Goal: Information Seeking & Learning: Learn about a topic

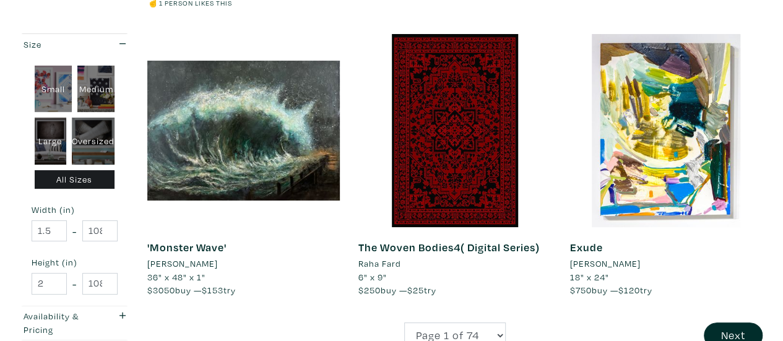
scroll to position [2376, 0]
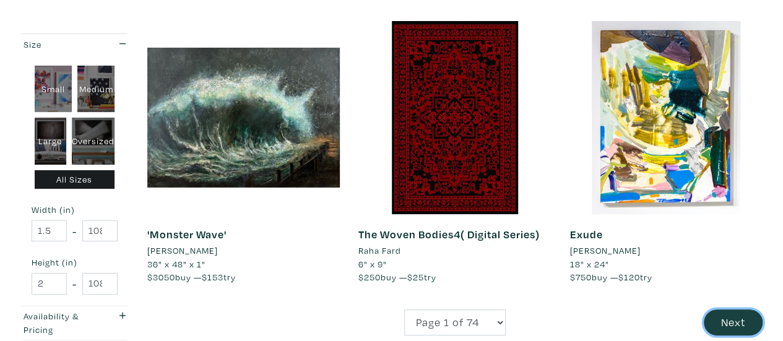
click at [746, 309] on button "Next" at bounding box center [733, 322] width 59 height 27
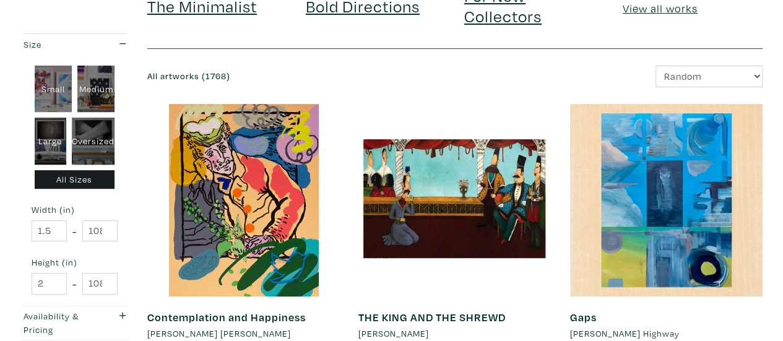
scroll to position [198, 0]
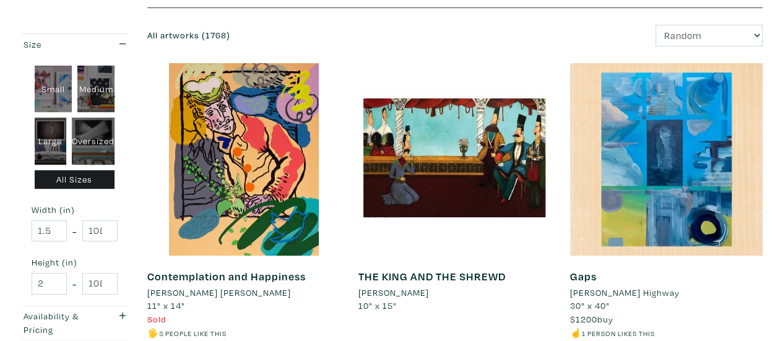
click at [561, 101] on div "Gaps Michael Highway 30" x 40" $1200 buy ☝️ 1 person likes this #abstract #naiv…" at bounding box center [666, 213] width 211 height 301
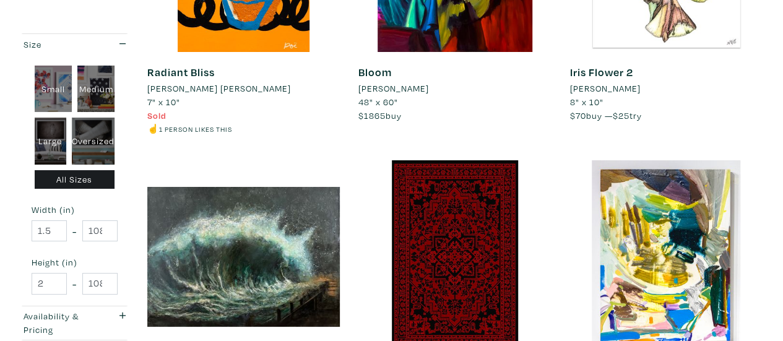
scroll to position [2535, 0]
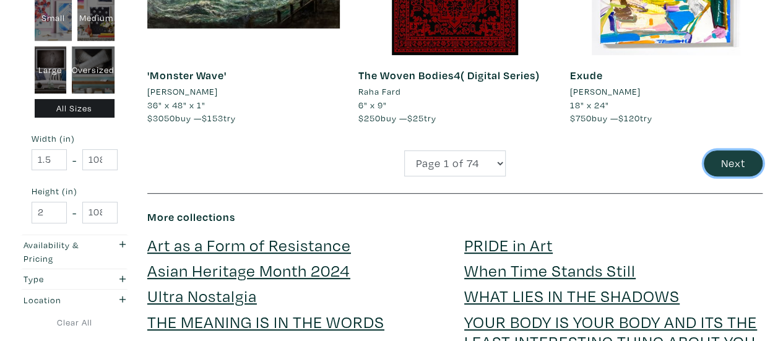
click at [727, 150] on button "Next" at bounding box center [733, 163] width 59 height 27
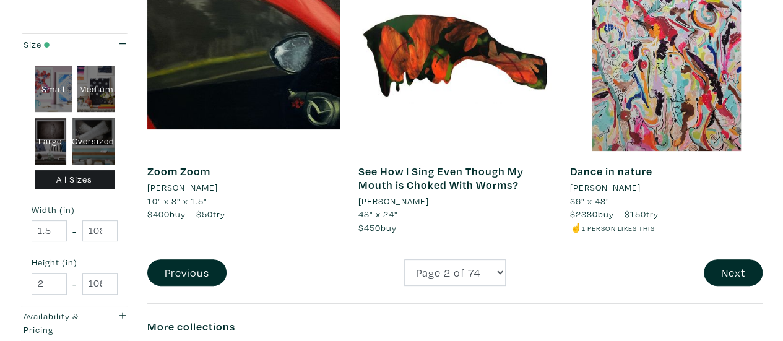
scroll to position [2417, 0]
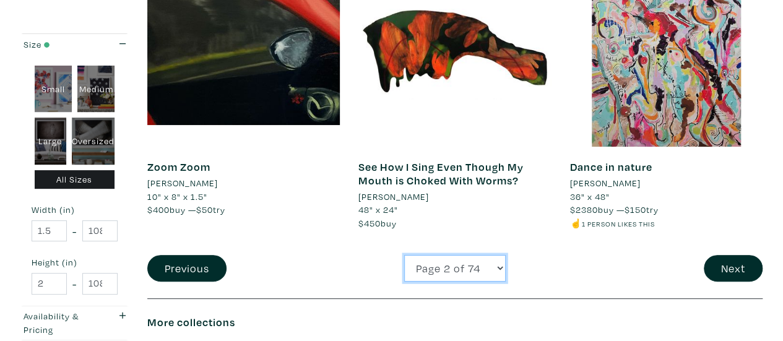
click at [472, 255] on select "Page 1 of 74 Page 2 of 74 Page 3 of 74 Page 4 of 74 Page 5 of 74 Page 6 of 74 P…" at bounding box center [454, 268] width 101 height 27
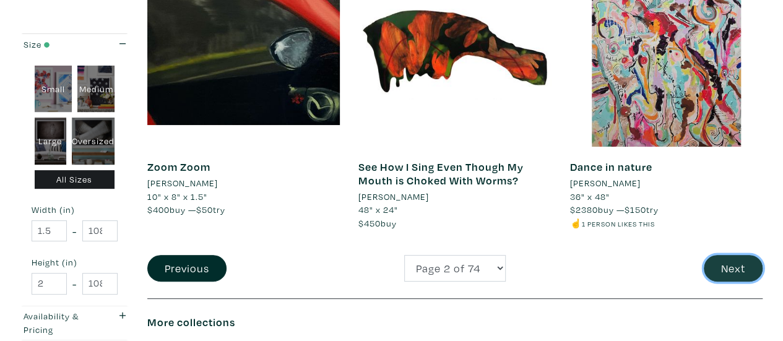
click at [734, 255] on button "Next" at bounding box center [733, 268] width 59 height 27
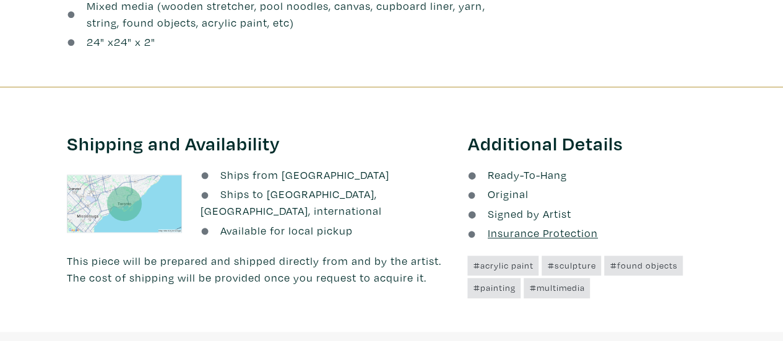
scroll to position [895, 0]
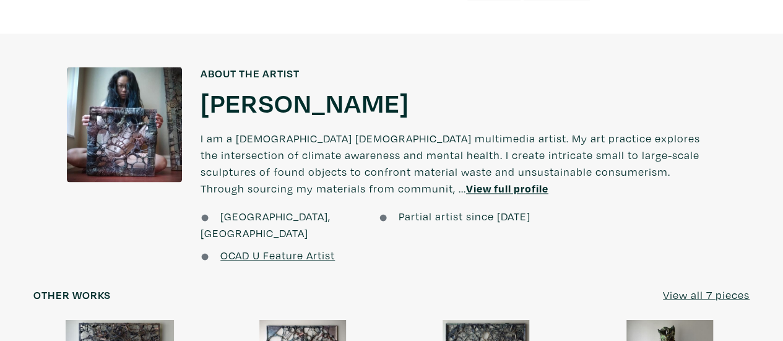
click at [466, 191] on u "View full profile" at bounding box center [507, 188] width 82 height 14
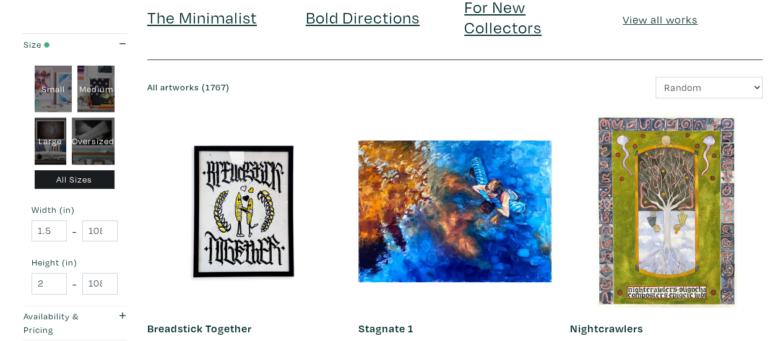
scroll to position [149, 0]
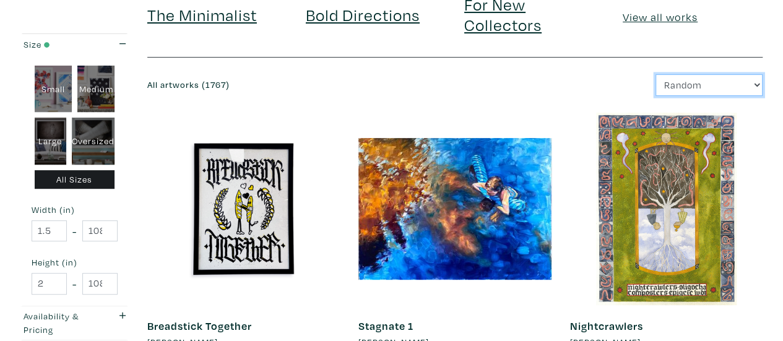
click at [687, 84] on select "Newest Random Price: Low to High Price: High to Low" at bounding box center [708, 85] width 107 height 22
select select "price"
click at [655, 74] on select "Newest Random Price: Low to High Price: High to Low" at bounding box center [708, 85] width 107 height 22
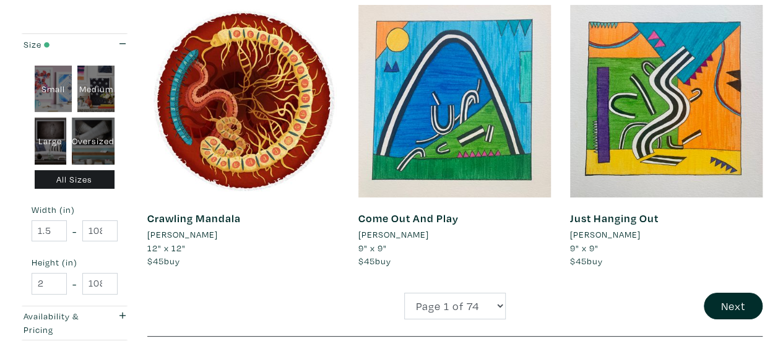
scroll to position [2303, 0]
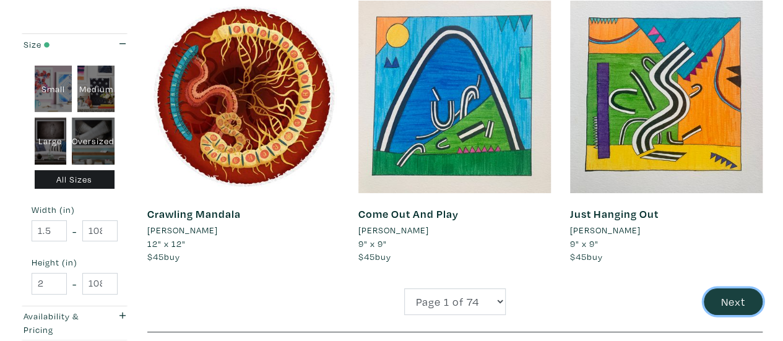
click at [723, 304] on button "Next" at bounding box center [733, 301] width 59 height 27
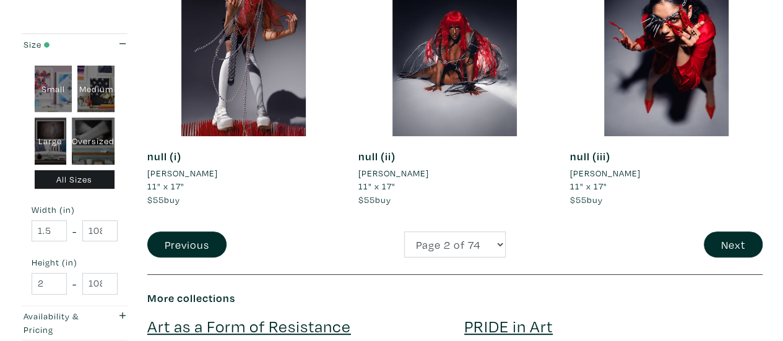
scroll to position [2418, 0]
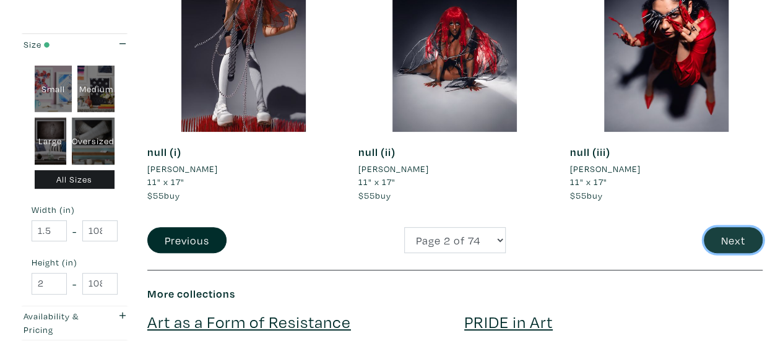
click at [733, 240] on button "Next" at bounding box center [733, 240] width 59 height 27
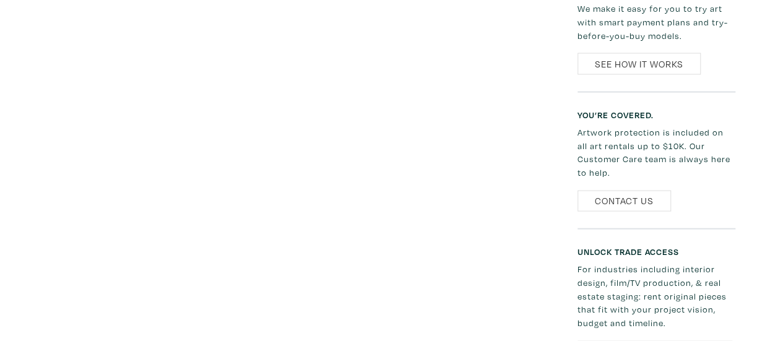
scroll to position [1193, 0]
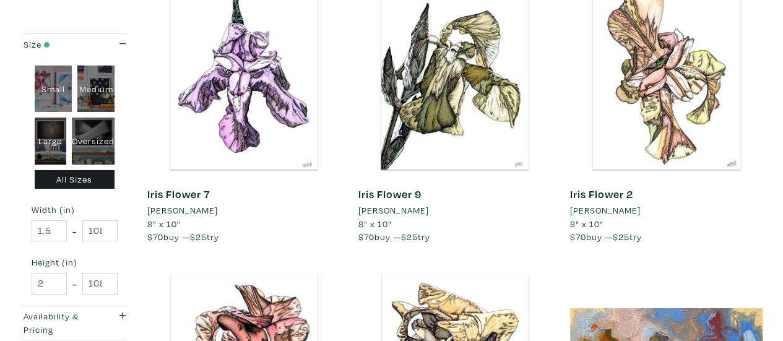
scroll to position [2386, 0]
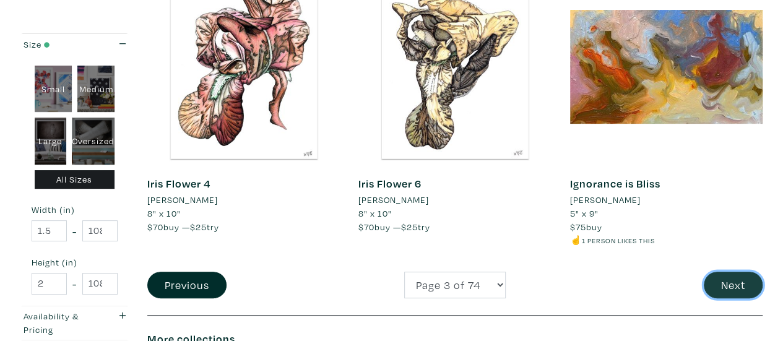
click at [734, 280] on button "Next" at bounding box center [733, 285] width 59 height 27
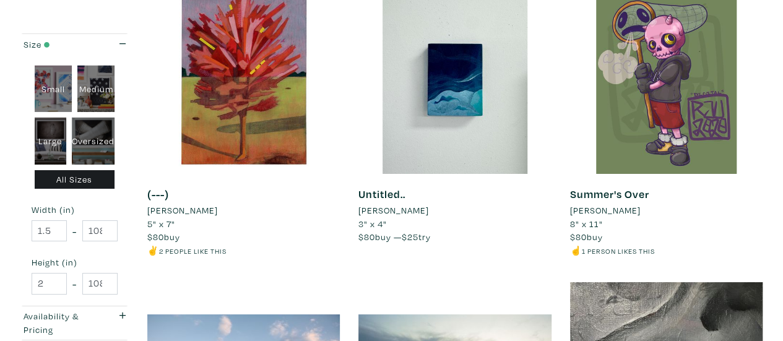
scroll to position [2386, 0]
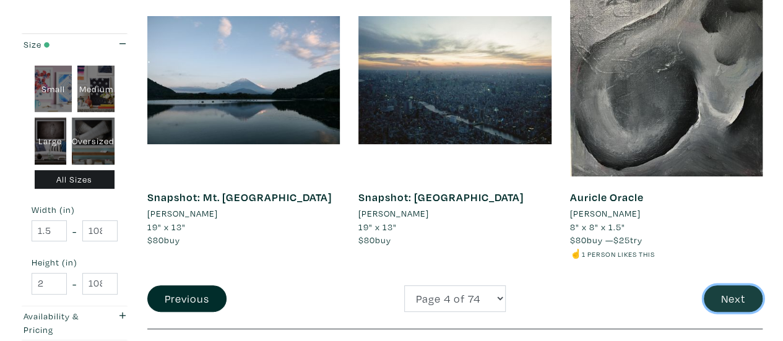
click at [738, 287] on button "Next" at bounding box center [733, 298] width 59 height 27
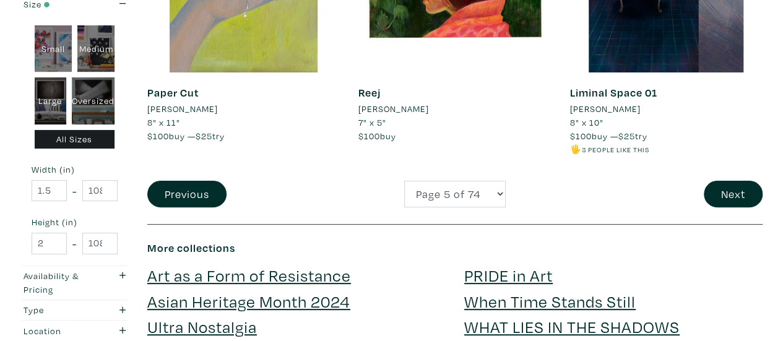
scroll to position [2495, 0]
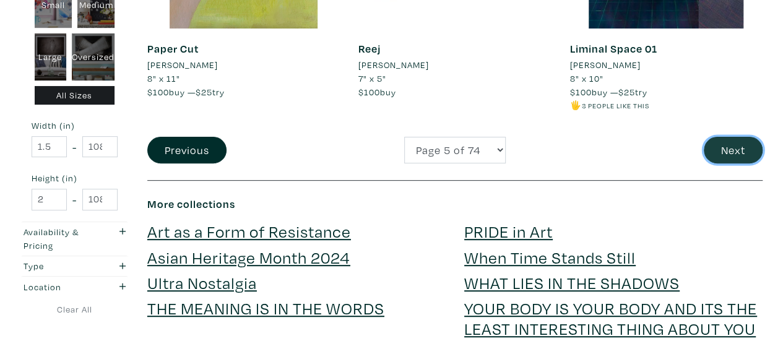
click at [740, 145] on button "Next" at bounding box center [733, 150] width 59 height 27
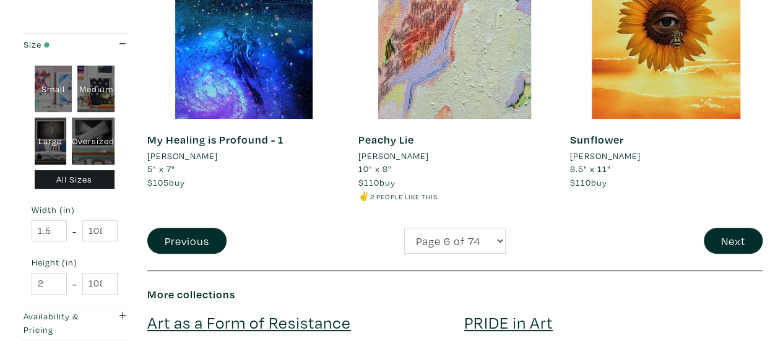
scroll to position [2412, 0]
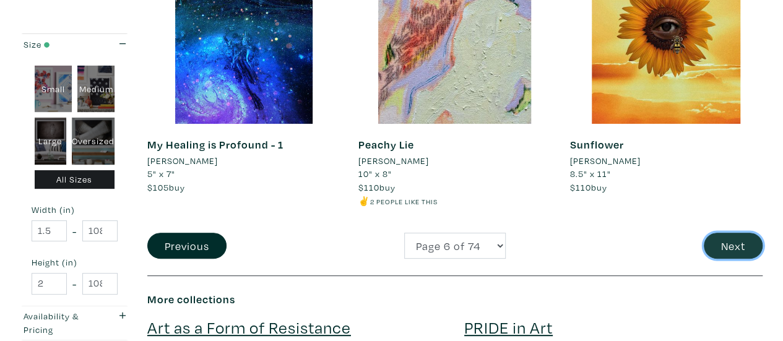
click at [738, 233] on button "Next" at bounding box center [733, 246] width 59 height 27
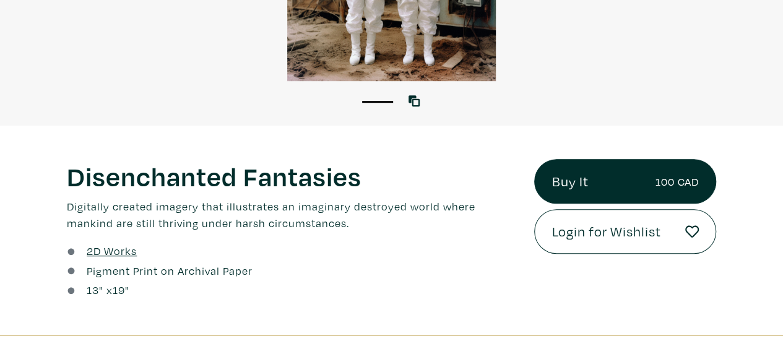
scroll to position [298, 0]
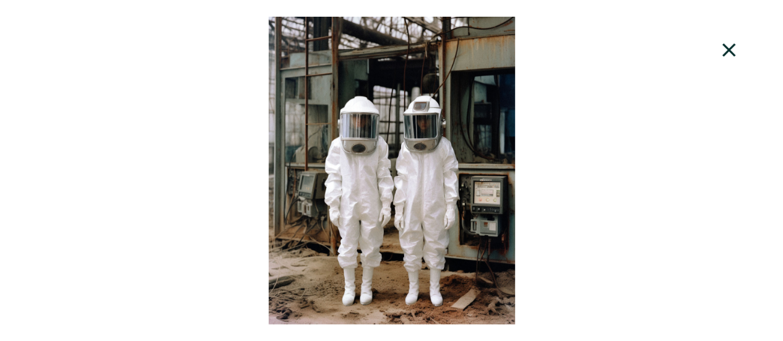
click at [725, 51] on icon at bounding box center [729, 49] width 42 height 33
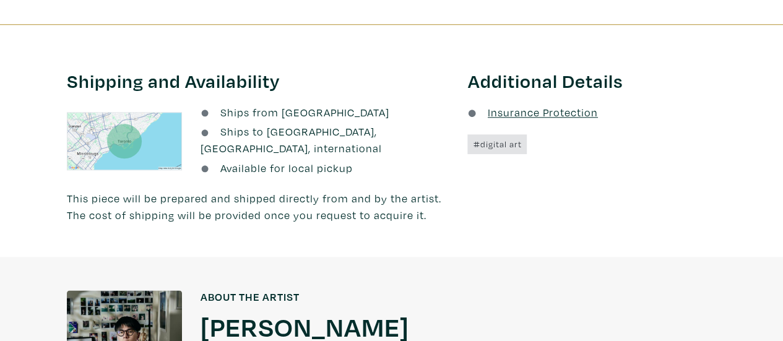
scroll to position [895, 0]
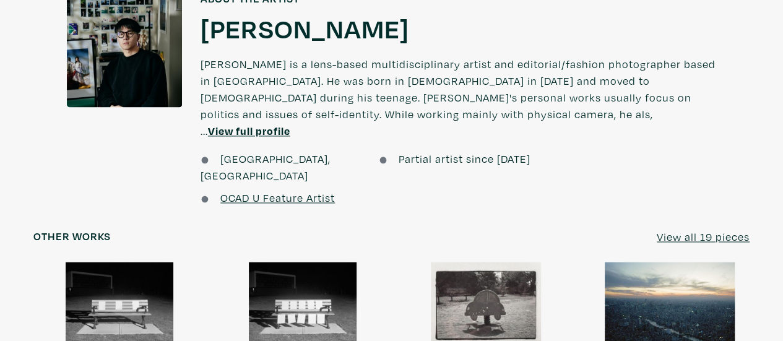
click at [290, 124] on u "View full profile" at bounding box center [249, 131] width 82 height 14
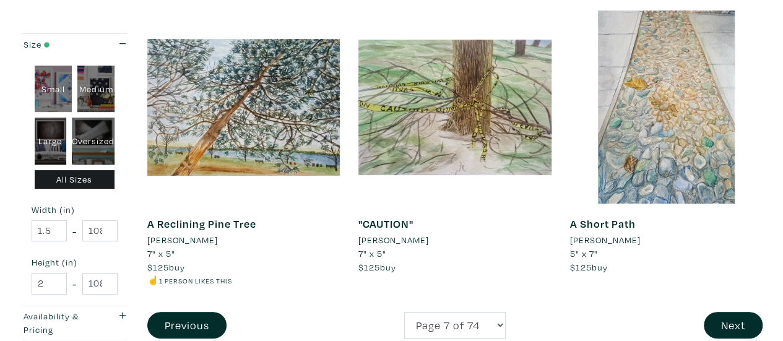
scroll to position [2685, 0]
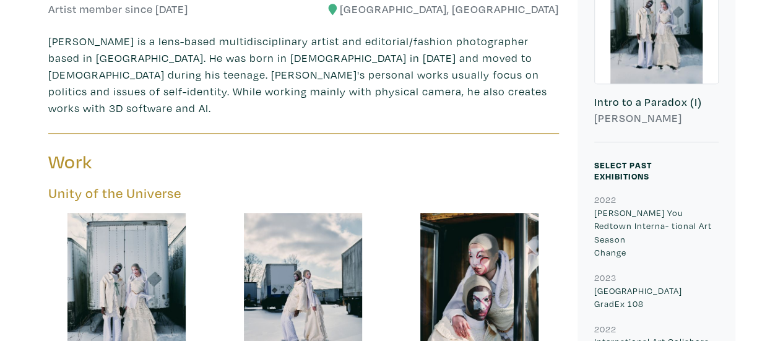
scroll to position [333, 0]
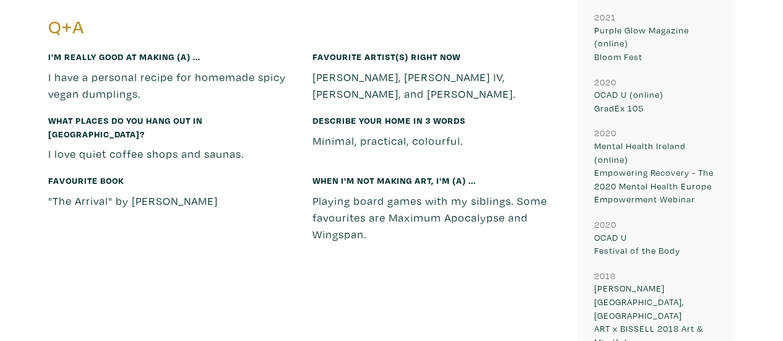
scroll to position [2089, 0]
